Goal: Task Accomplishment & Management: Manage account settings

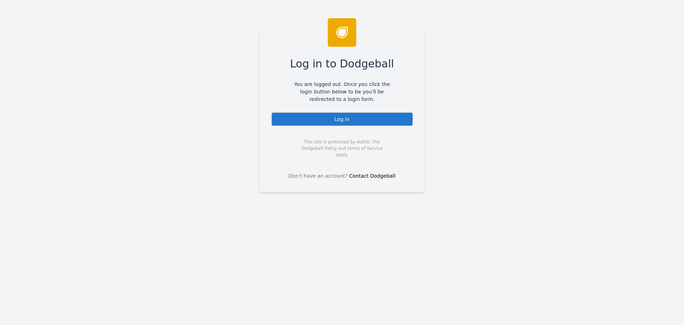
drag, startPoint x: 351, startPoint y: 119, endPoint x: 339, endPoint y: 109, distance: 15.8
click at [351, 119] on div "Log In" at bounding box center [342, 119] width 142 height 14
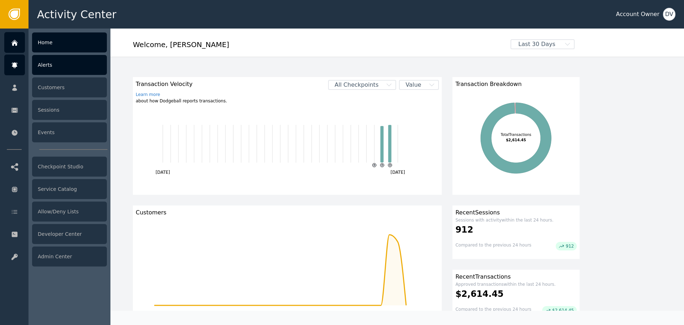
click at [8, 65] on div at bounding box center [14, 65] width 21 height 21
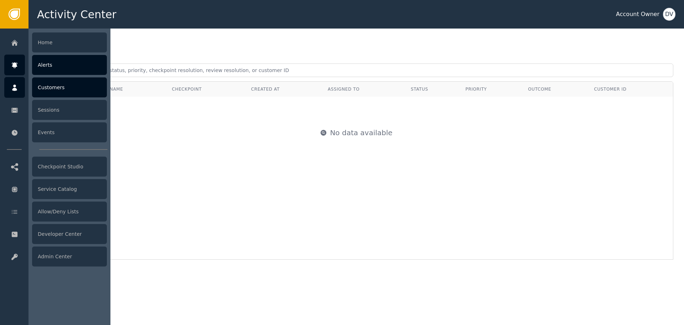
click at [53, 84] on div "Customers" at bounding box center [69, 87] width 75 height 20
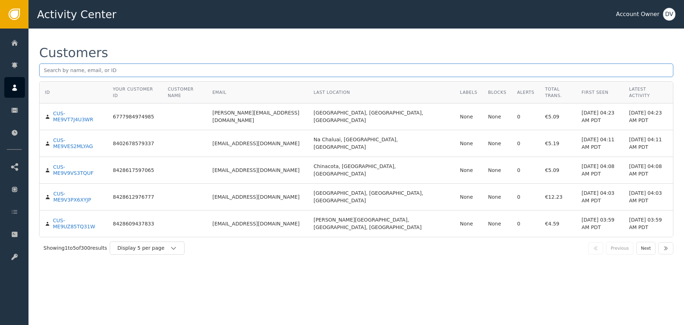
click at [217, 75] on input "text" at bounding box center [356, 70] width 634 height 14
paste input "[EMAIL_ADDRESS][DOMAIN_NAME]"
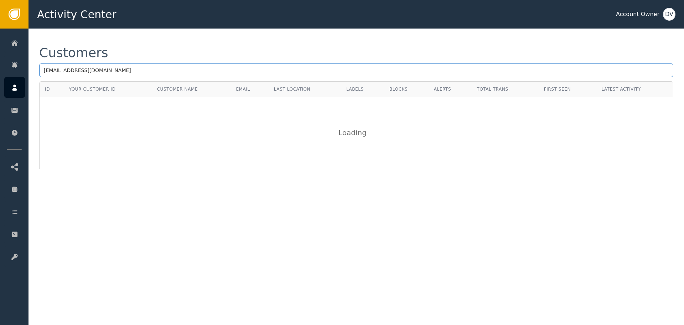
type input "[EMAIL_ADDRESS][DOMAIN_NAME]"
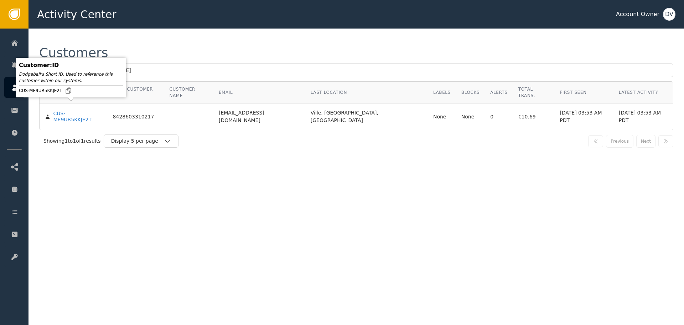
click at [64, 110] on div "CUS-ME9UR5KKJE2T" at bounding box center [77, 116] width 49 height 12
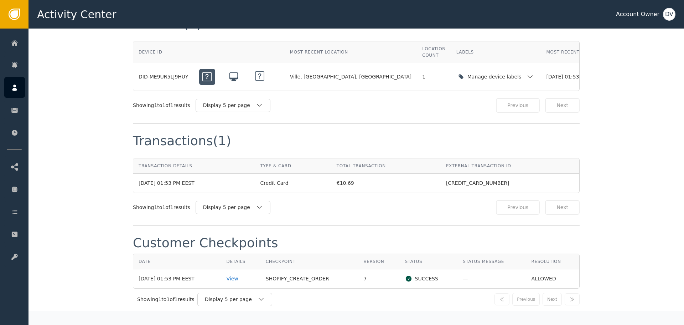
scroll to position [677, 0]
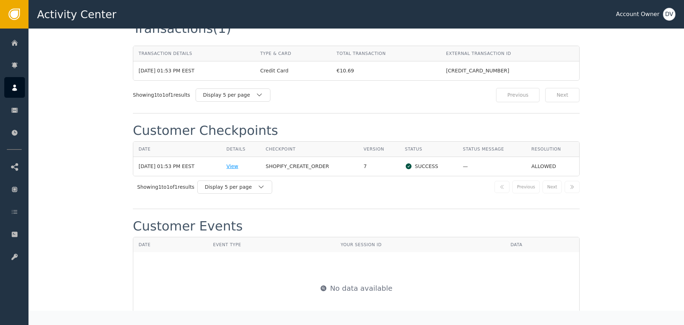
click at [243, 162] on div "View" at bounding box center [241, 165] width 29 height 7
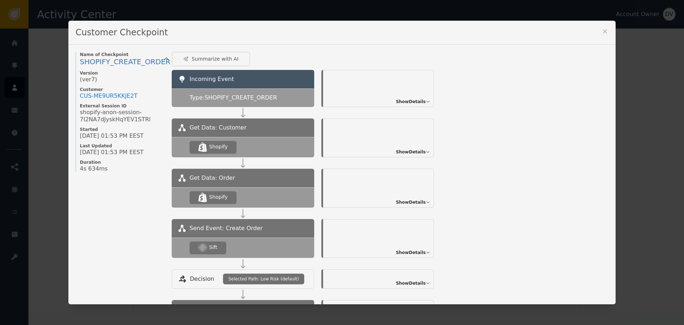
click at [422, 255] on span "Show Details" at bounding box center [411, 252] width 30 height 6
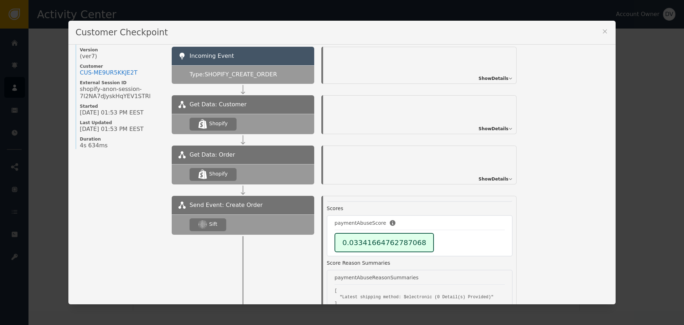
scroll to position [36, 0]
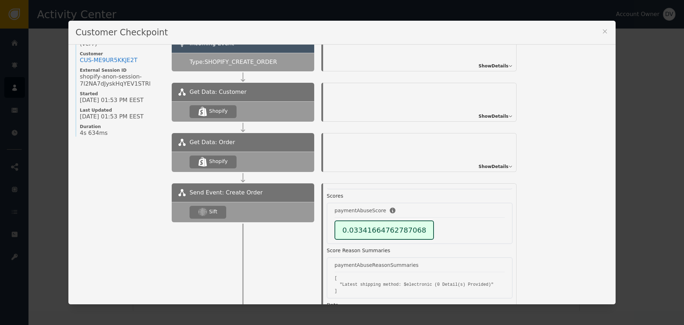
click at [601, 34] on icon at bounding box center [604, 31] width 7 height 7
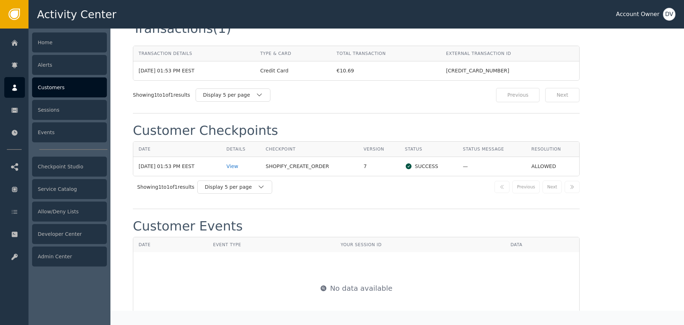
click at [15, 87] on icon at bounding box center [14, 87] width 5 height 6
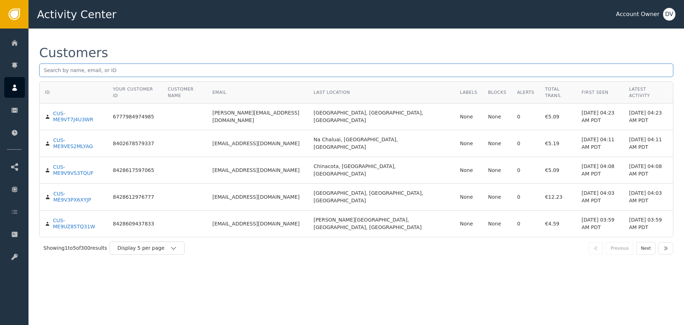
click at [93, 69] on input "text" at bounding box center [356, 70] width 634 height 14
paste input "[EMAIL_ADDRESS][DOMAIN_NAME]"
type input "[EMAIL_ADDRESS][DOMAIN_NAME]"
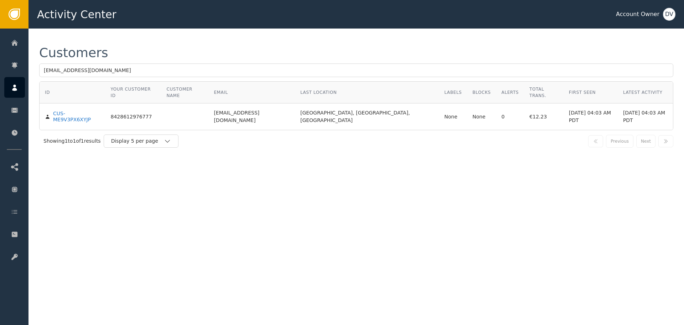
click at [72, 103] on td "CUS-ME9V3PX6XYJP" at bounding box center [73, 116] width 66 height 26
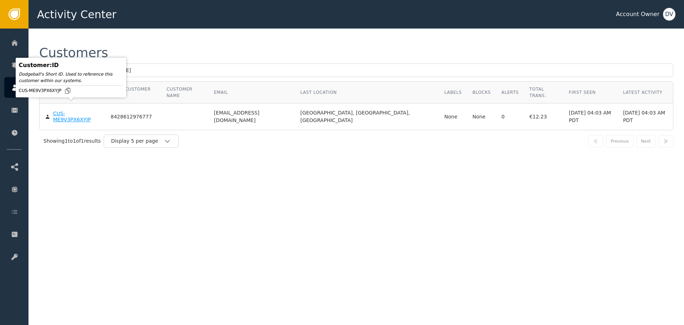
click at [76, 110] on div "CUS-ME9V3PX6XYJP" at bounding box center [76, 116] width 47 height 12
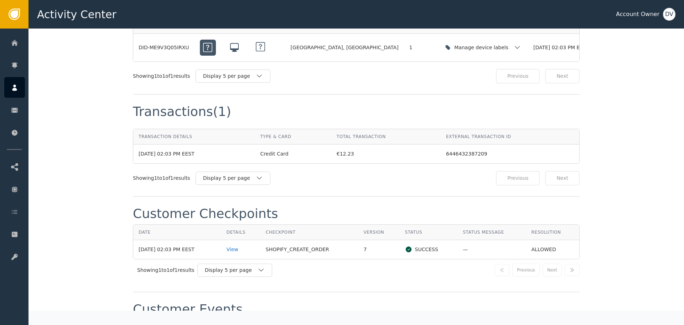
scroll to position [677, 0]
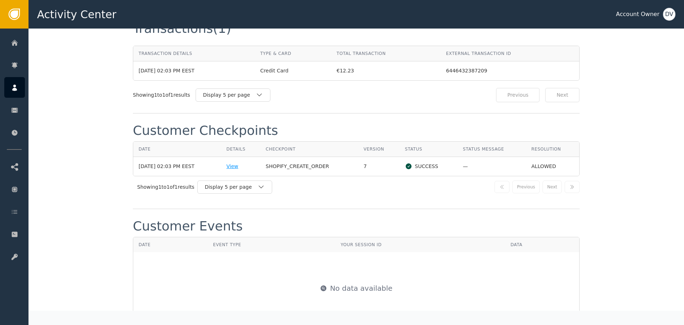
click at [242, 162] on div "View" at bounding box center [241, 165] width 29 height 7
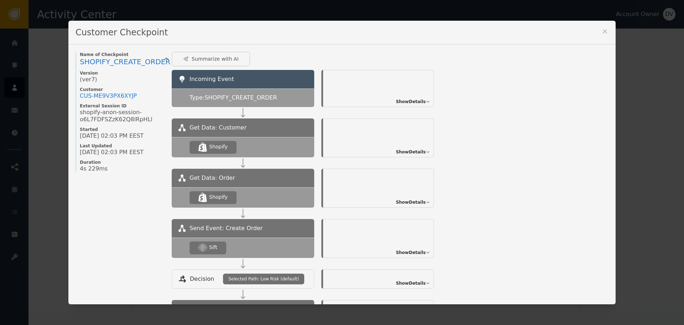
click at [405, 250] on span "Show Details" at bounding box center [411, 252] width 30 height 6
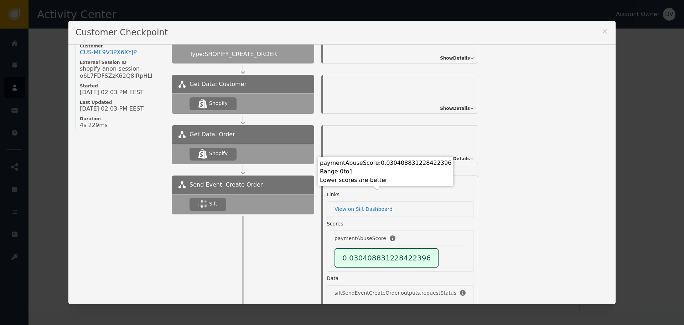
scroll to position [107, 0]
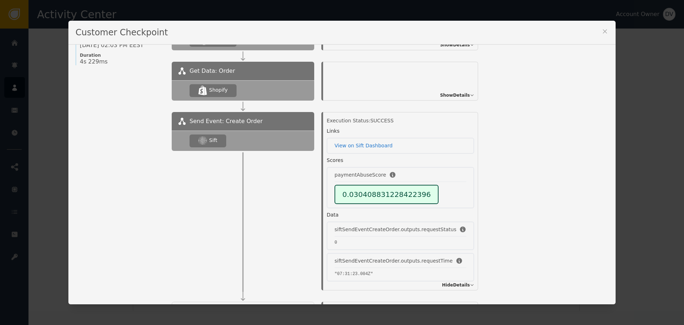
click at [647, 123] on div "Customer Checkpoint Name of Checkpoint SHOPIFY_CREATE_ORDER Version (ver 7 ) Cu…" at bounding box center [342, 162] width 684 height 325
